Goal: Information Seeking & Learning: Learn about a topic

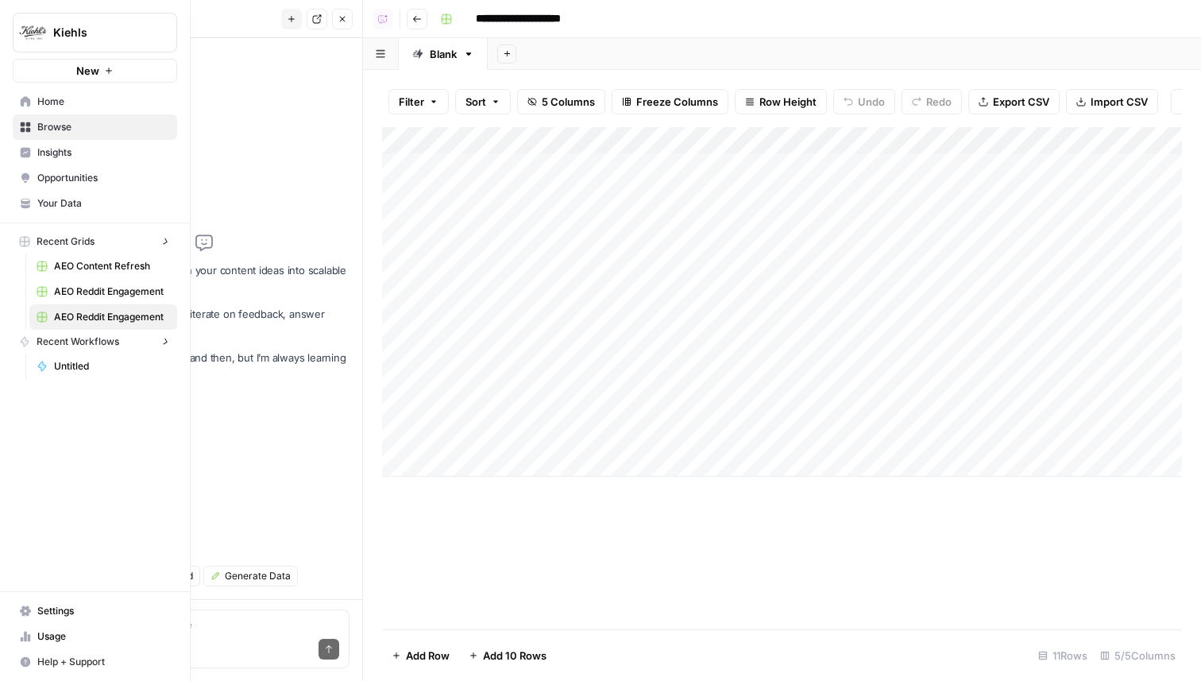
click at [14, 101] on link "Home" at bounding box center [95, 101] width 164 height 25
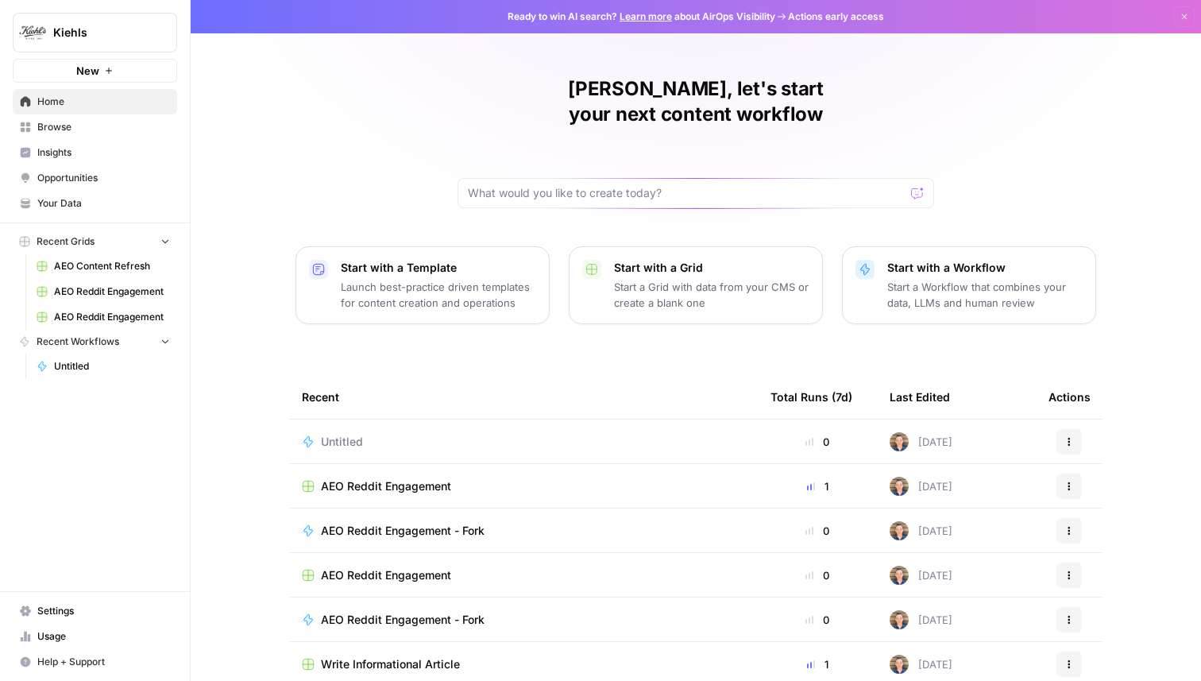
click at [653, 9] on div "Ready to win AI search? Learn more about AirOps Visibility Actions early access…" at bounding box center [696, 16] width 1011 height 33
click at [653, 17] on link "Learn more" at bounding box center [646, 16] width 52 height 12
click at [79, 164] on link "Insights" at bounding box center [95, 152] width 164 height 25
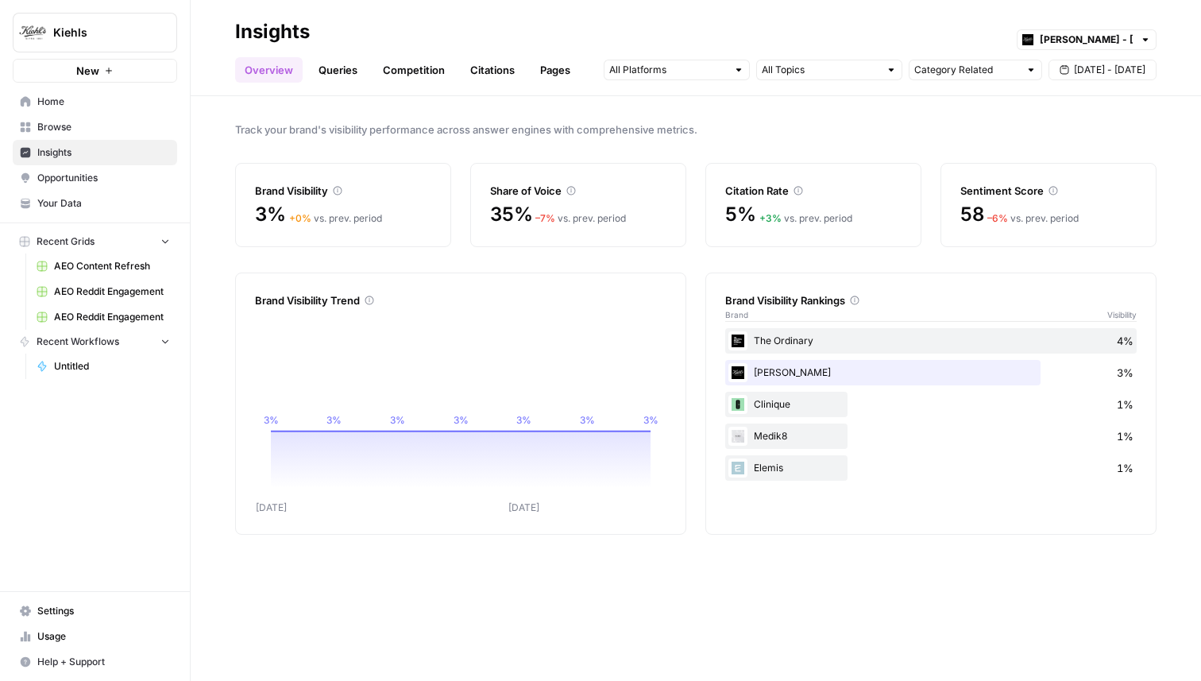
click at [1022, 168] on div "Sentiment Score" at bounding box center [1049, 181] width 176 height 35
click at [346, 72] on link "Queries" at bounding box center [338, 69] width 58 height 25
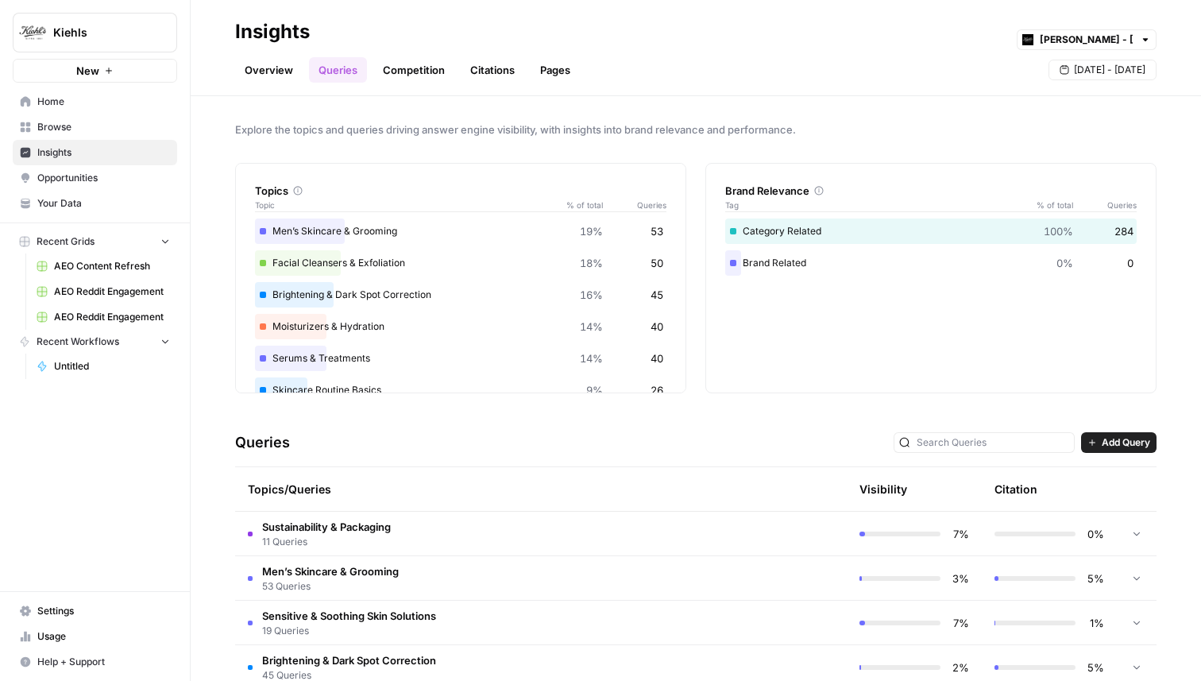
click at [409, 77] on link "Competition" at bounding box center [413, 69] width 81 height 25
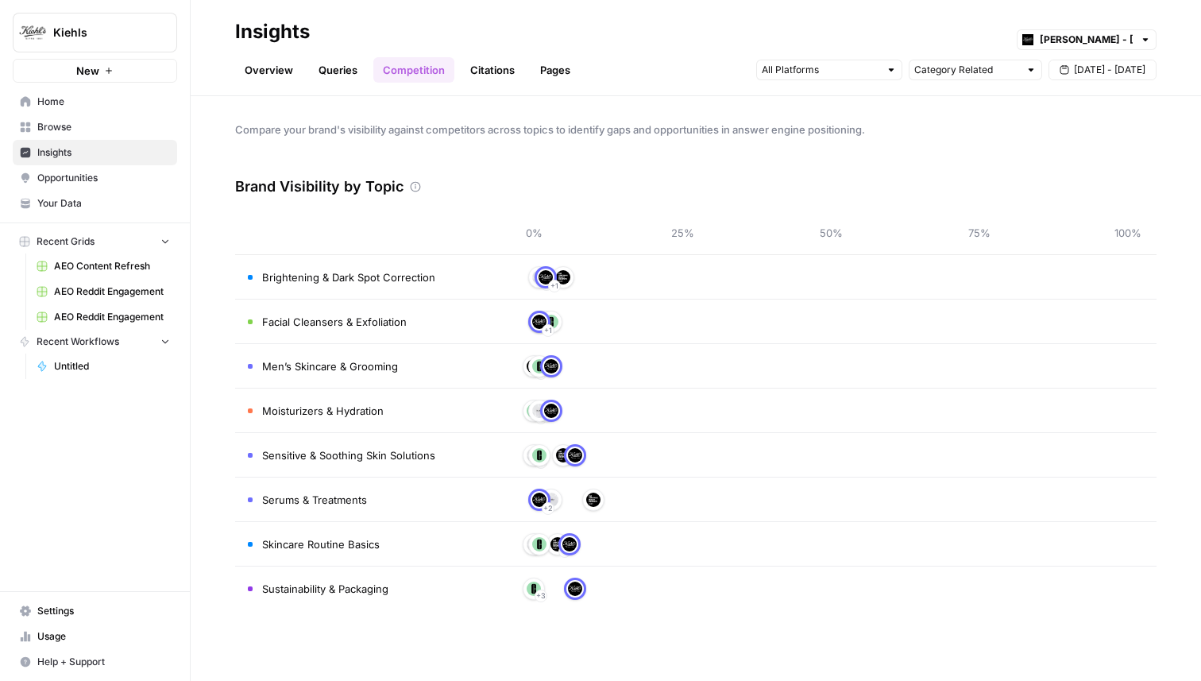
click at [471, 76] on link "Citations" at bounding box center [493, 69] width 64 height 25
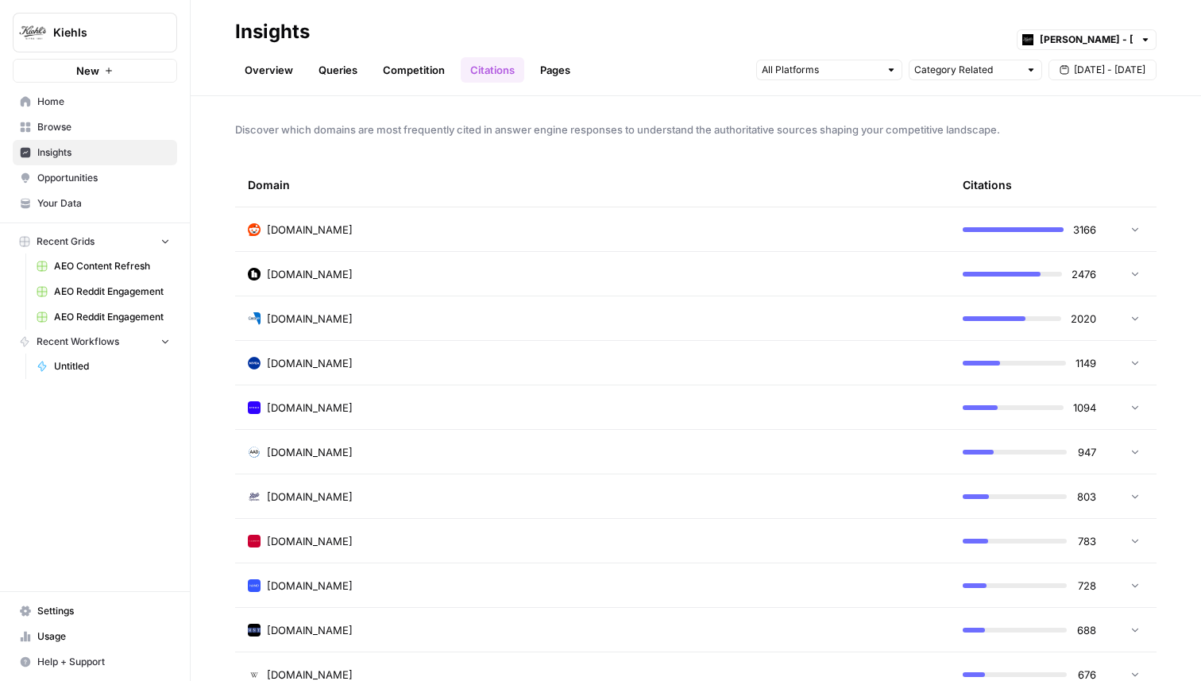
click at [304, 354] on td "[DOMAIN_NAME]" at bounding box center [592, 363] width 715 height 44
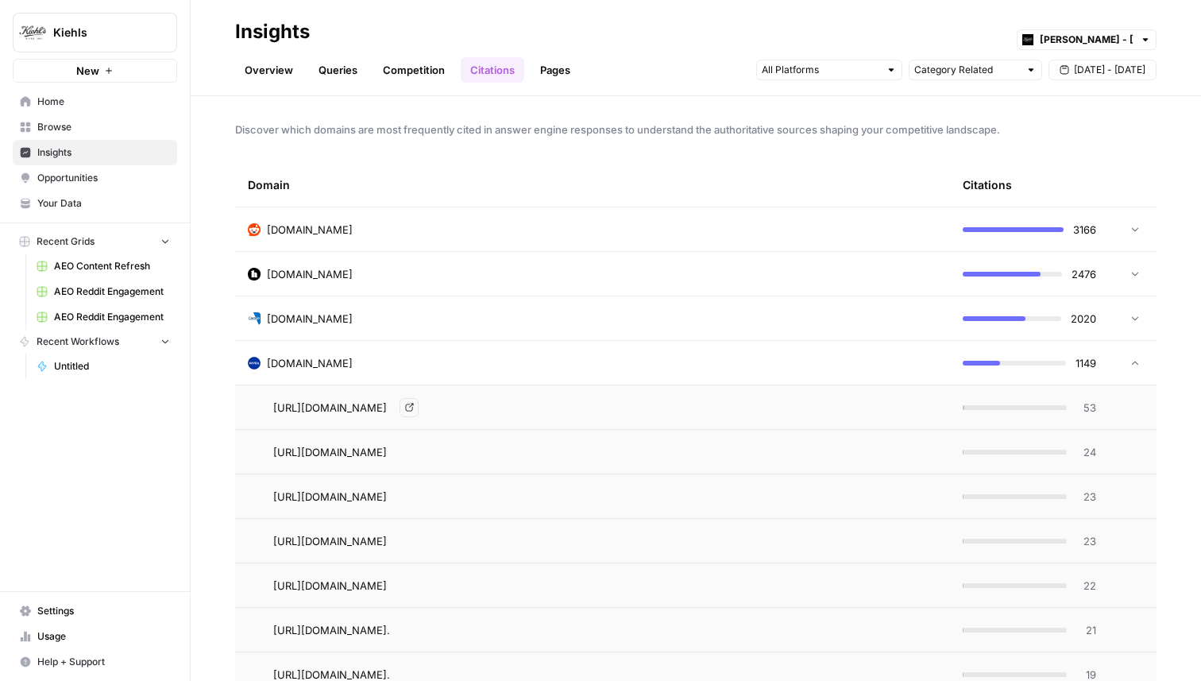
click at [414, 408] on icon "Go to page https://www.nivea.co.uk/advice/men/anti-aging-for-men" at bounding box center [409, 407] width 9 height 9
click at [541, 371] on td "[DOMAIN_NAME]" at bounding box center [592, 363] width 715 height 44
